Goal: Task Accomplishment & Management: Manage account settings

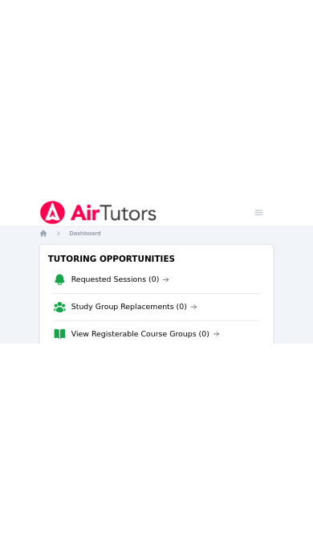
scroll to position [38, 0]
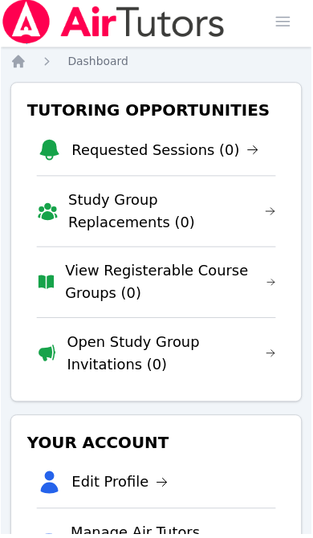
scroll to position [4, 0]
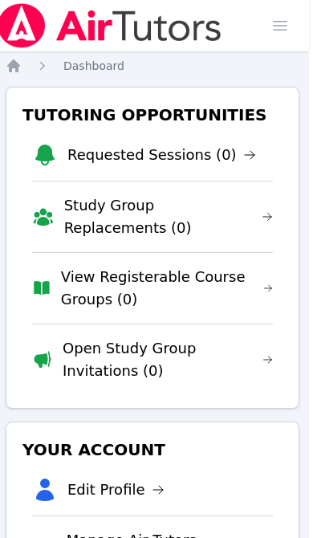
scroll to position [0, 6]
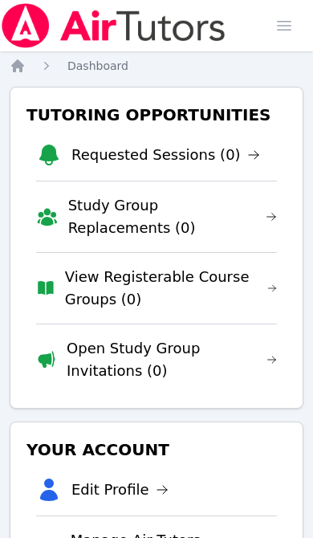
scroll to position [0, 6]
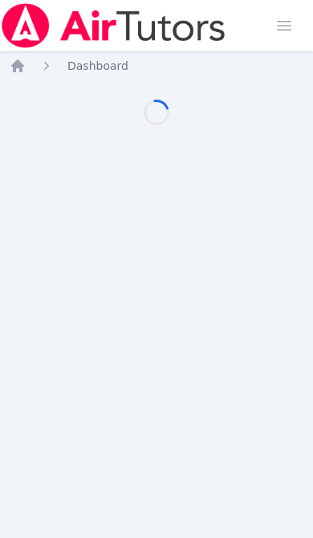
scroll to position [0, 6]
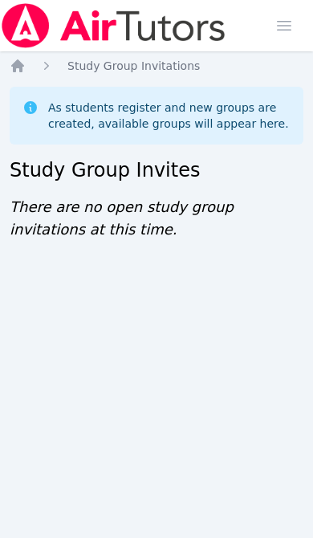
click at [20, 67] on icon "Breadcrumb" at bounding box center [17, 65] width 13 height 13
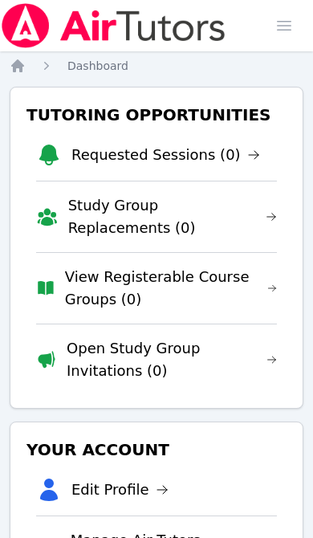
click at [193, 351] on link "Open Study Group Invitations (0)" at bounding box center [172, 359] width 211 height 45
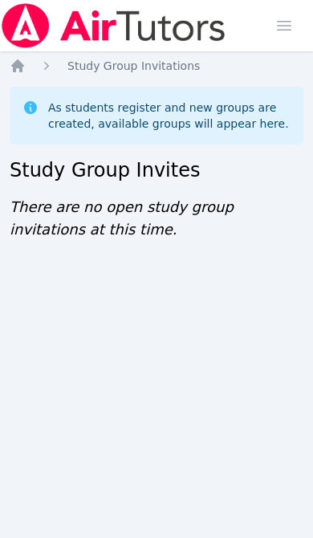
click at [24, 67] on icon "Breadcrumb" at bounding box center [18, 66] width 16 height 16
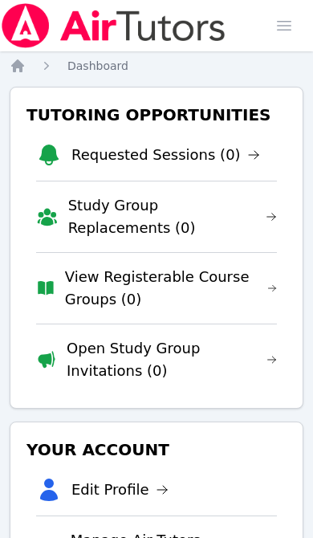
click at [151, 343] on link "Open Study Group Invitations (0)" at bounding box center [172, 359] width 211 height 45
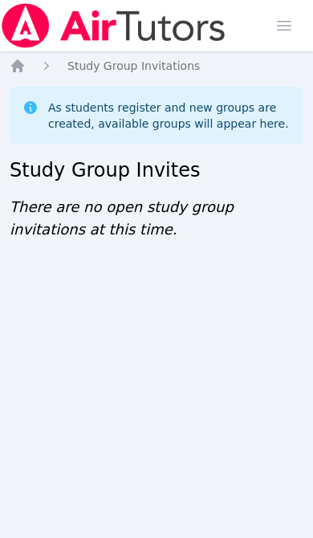
click at [22, 70] on icon "Breadcrumb" at bounding box center [17, 65] width 13 height 13
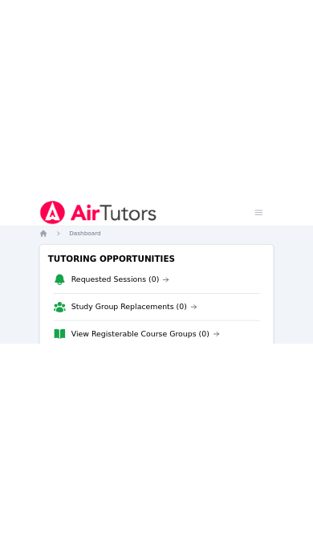
scroll to position [38, 0]
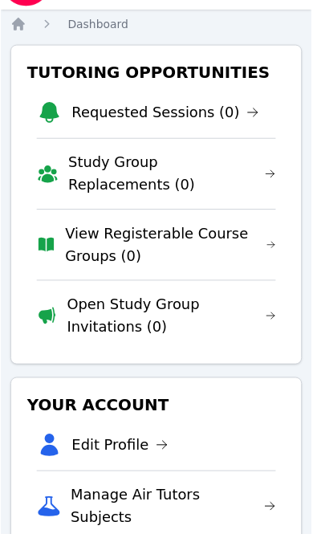
scroll to position [38, 0]
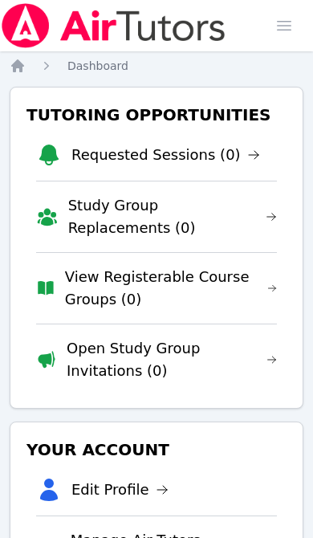
scroll to position [38, 0]
